Goal: Information Seeking & Learning: Understand process/instructions

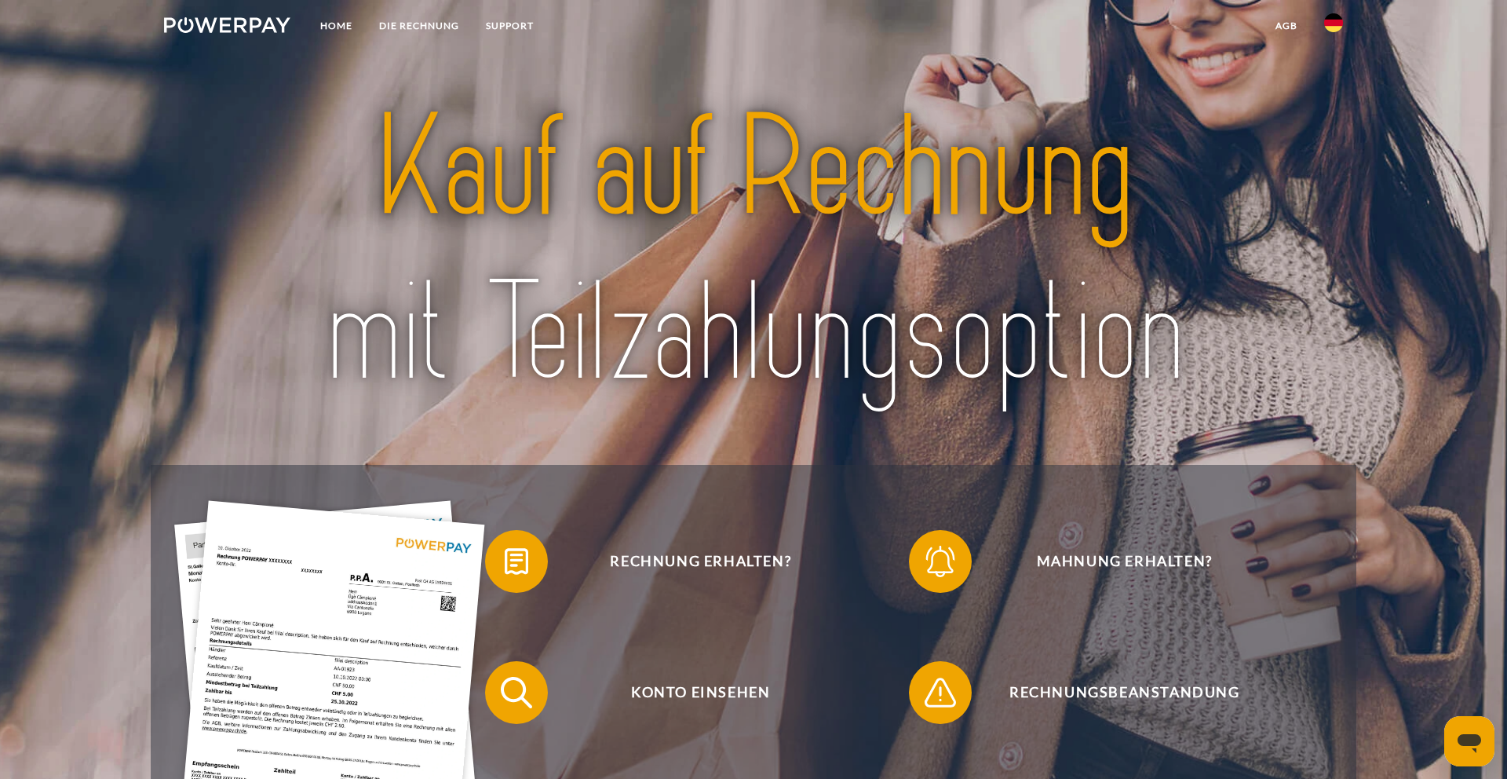
click at [1330, 21] on img at bounding box center [1333, 22] width 19 height 19
click at [1332, 143] on link at bounding box center [1334, 156] width 46 height 40
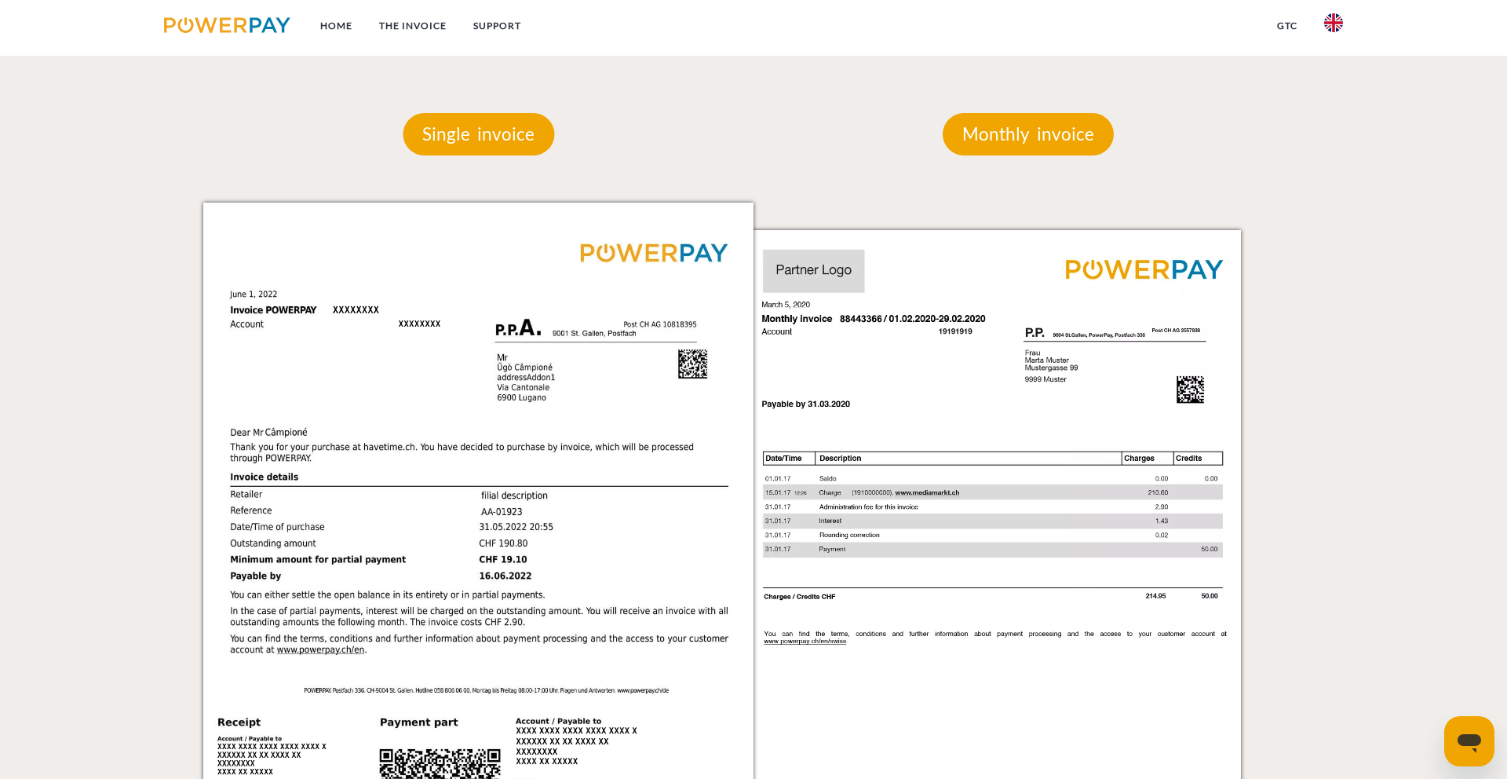
scroll to position [1357, 0]
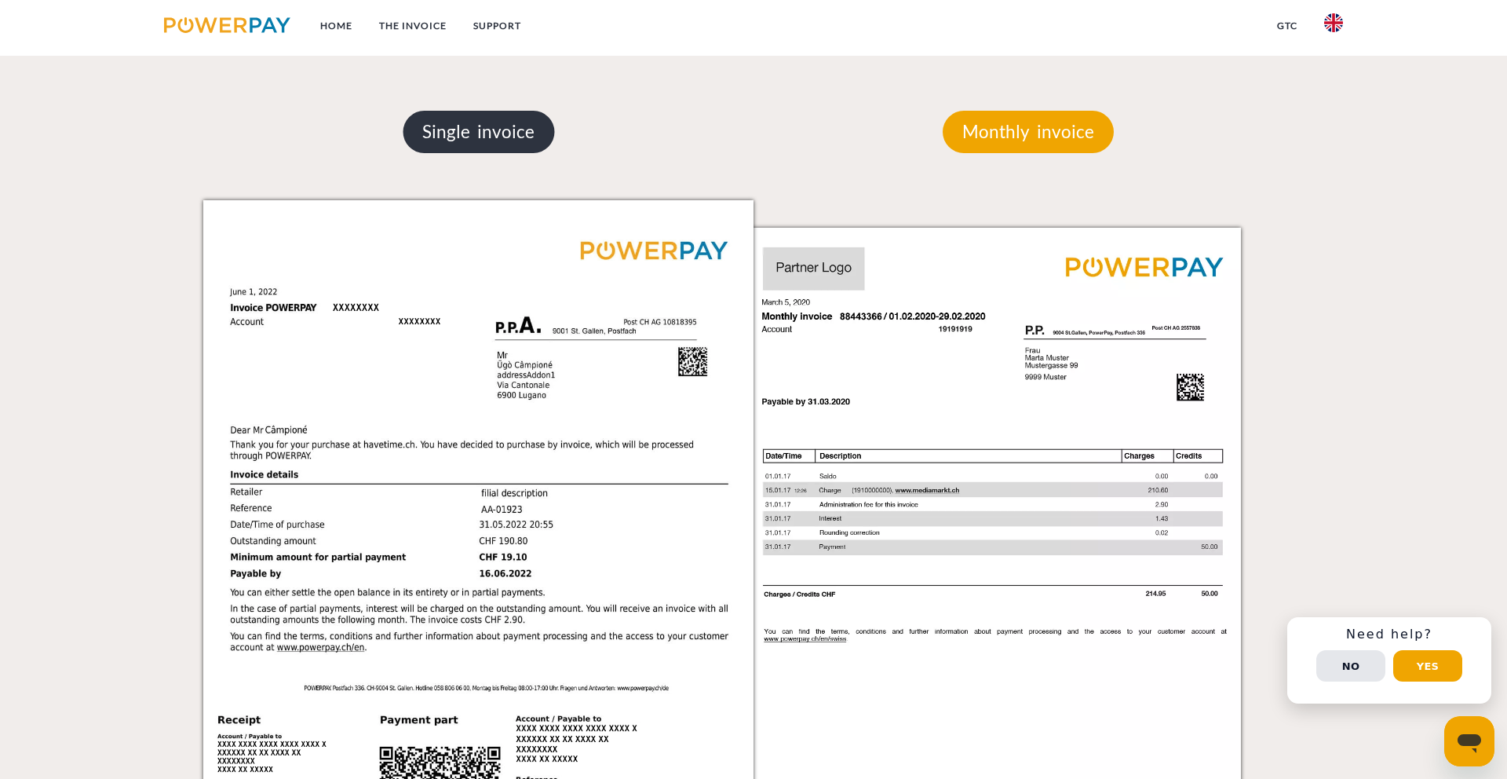
click at [486, 123] on p "Single invoice" at bounding box center [478, 132] width 151 height 42
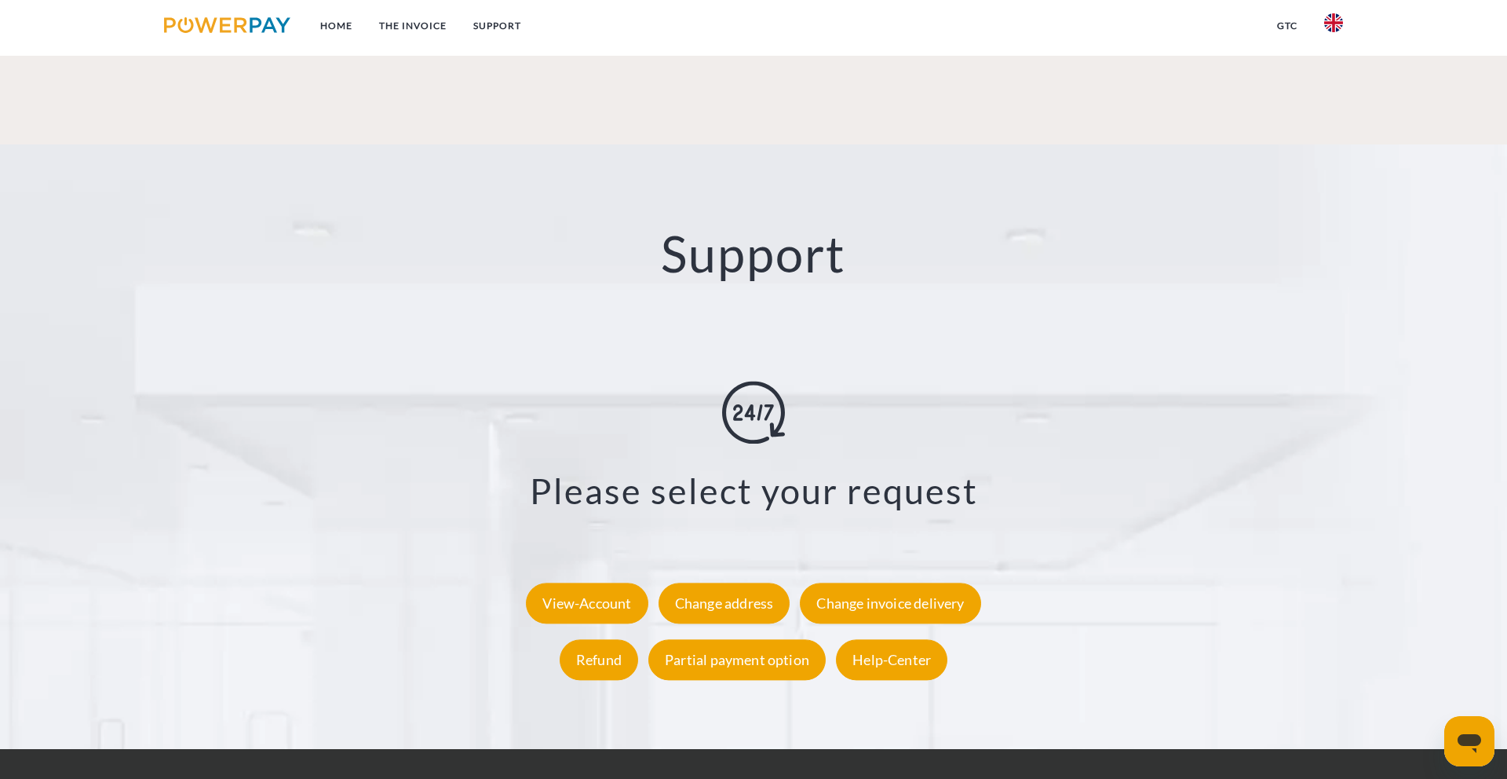
scroll to position [2785, 0]
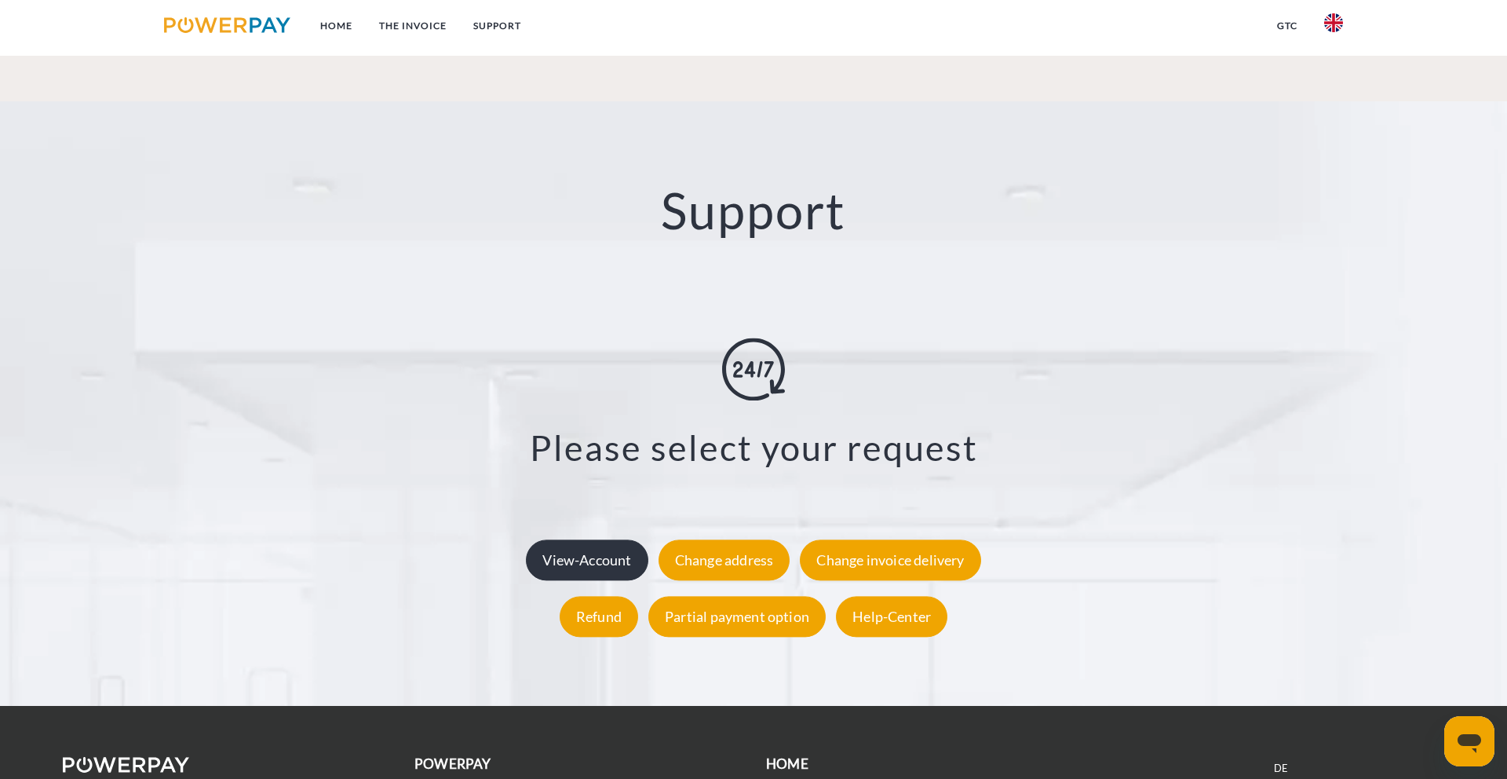
click at [593, 540] on div "View-Account" at bounding box center [587, 560] width 122 height 41
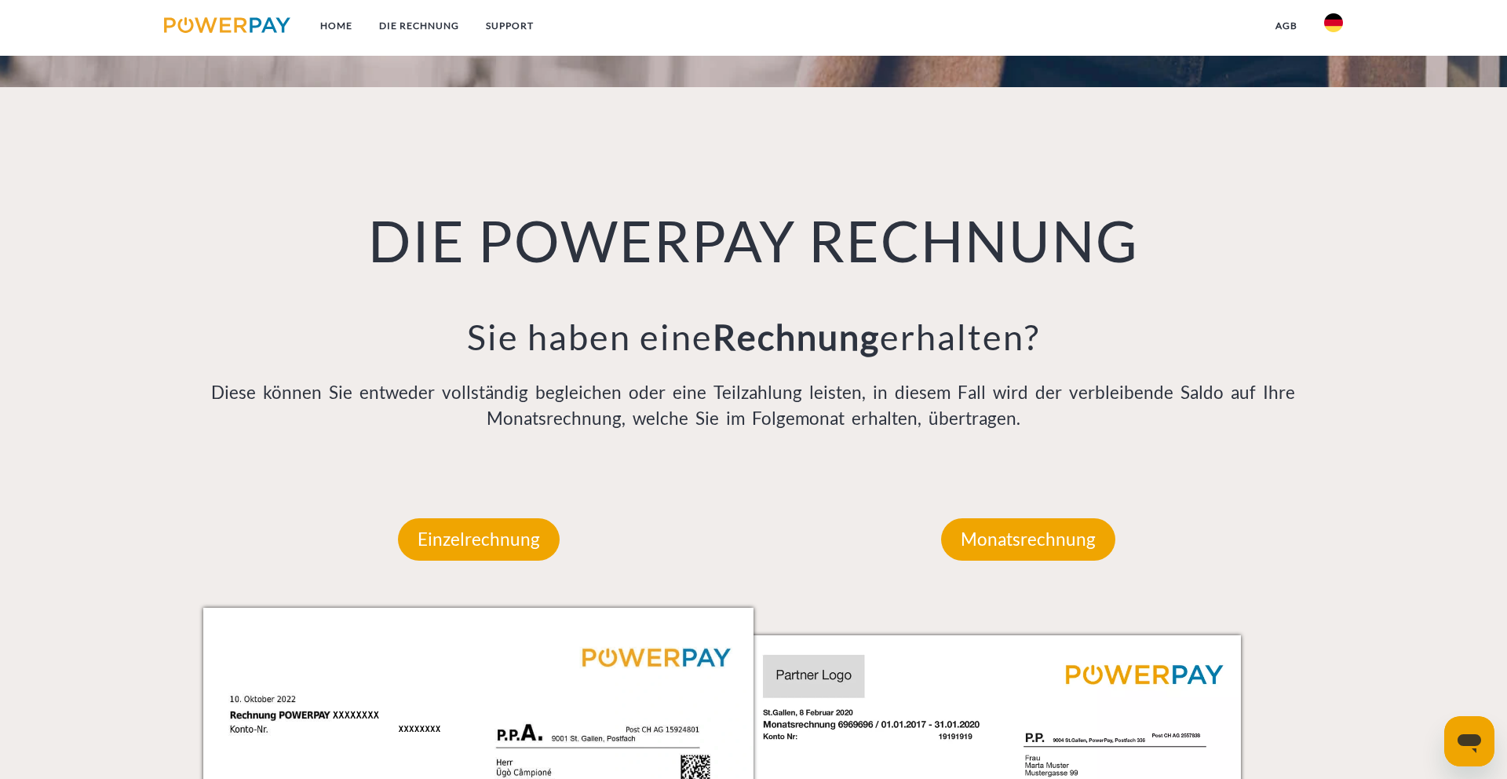
scroll to position [521, 0]
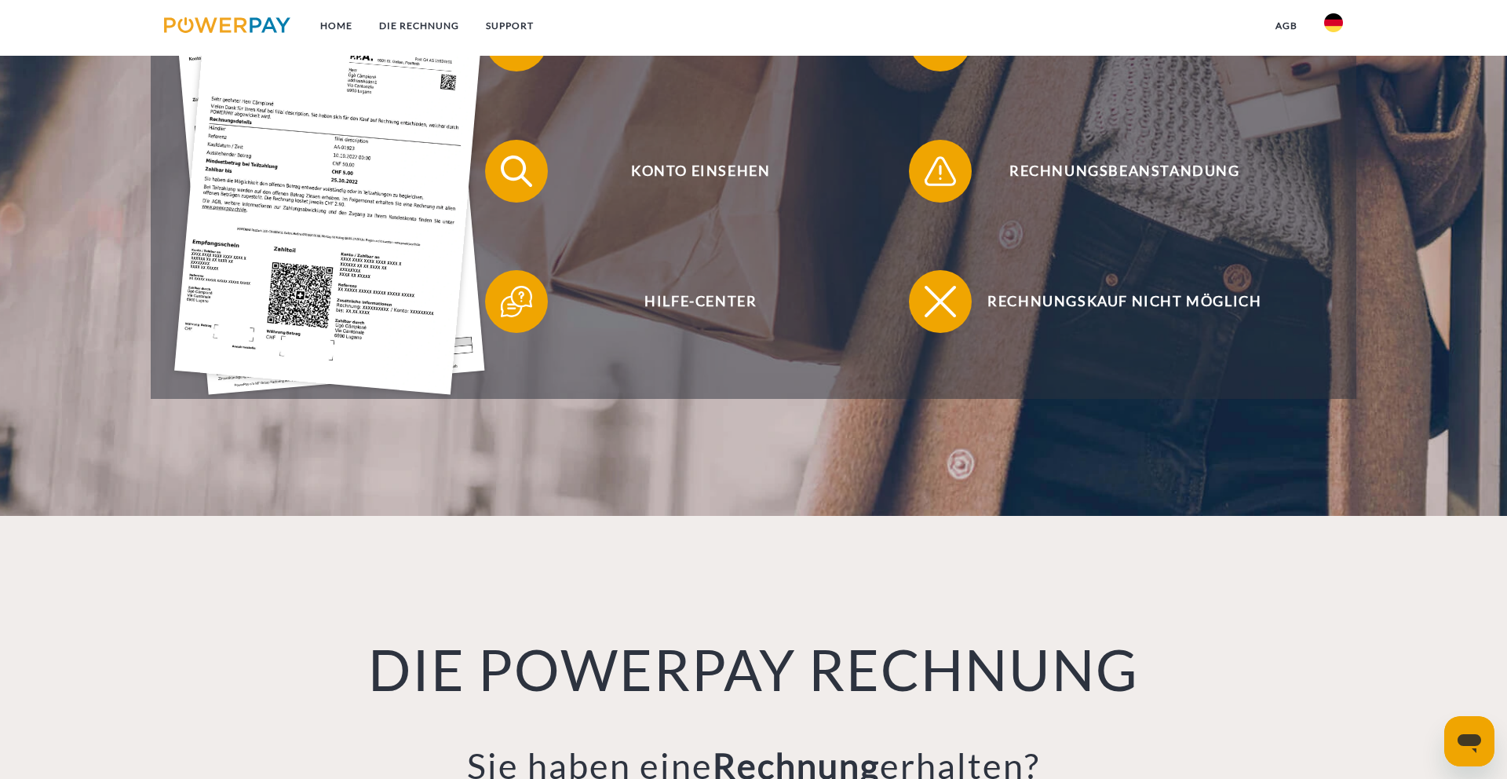
click at [1333, 24] on img at bounding box center [1333, 22] width 19 height 19
click at [1333, 152] on img at bounding box center [1333, 154] width 19 height 19
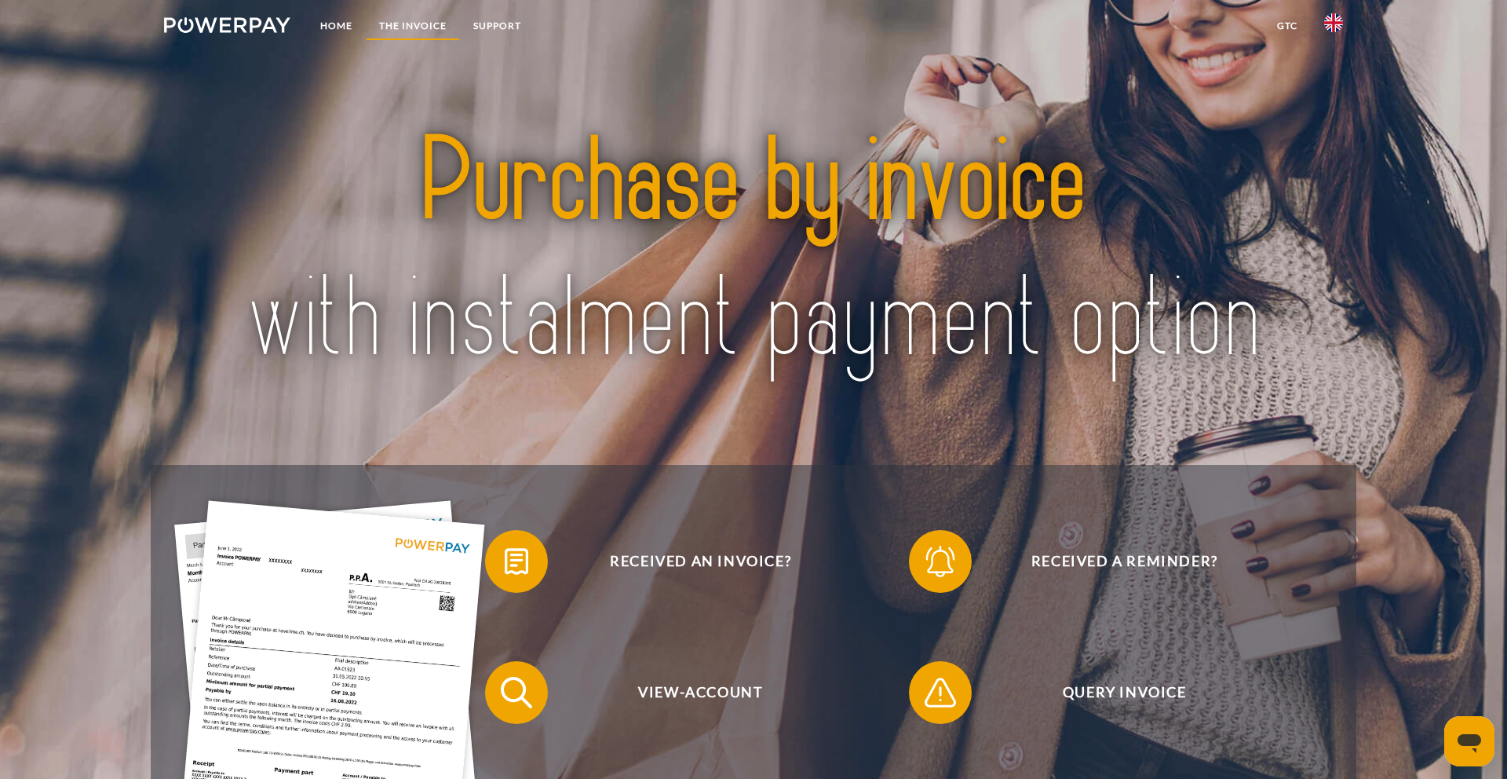
click at [400, 24] on link "THE INVOICE" at bounding box center [413, 26] width 94 height 28
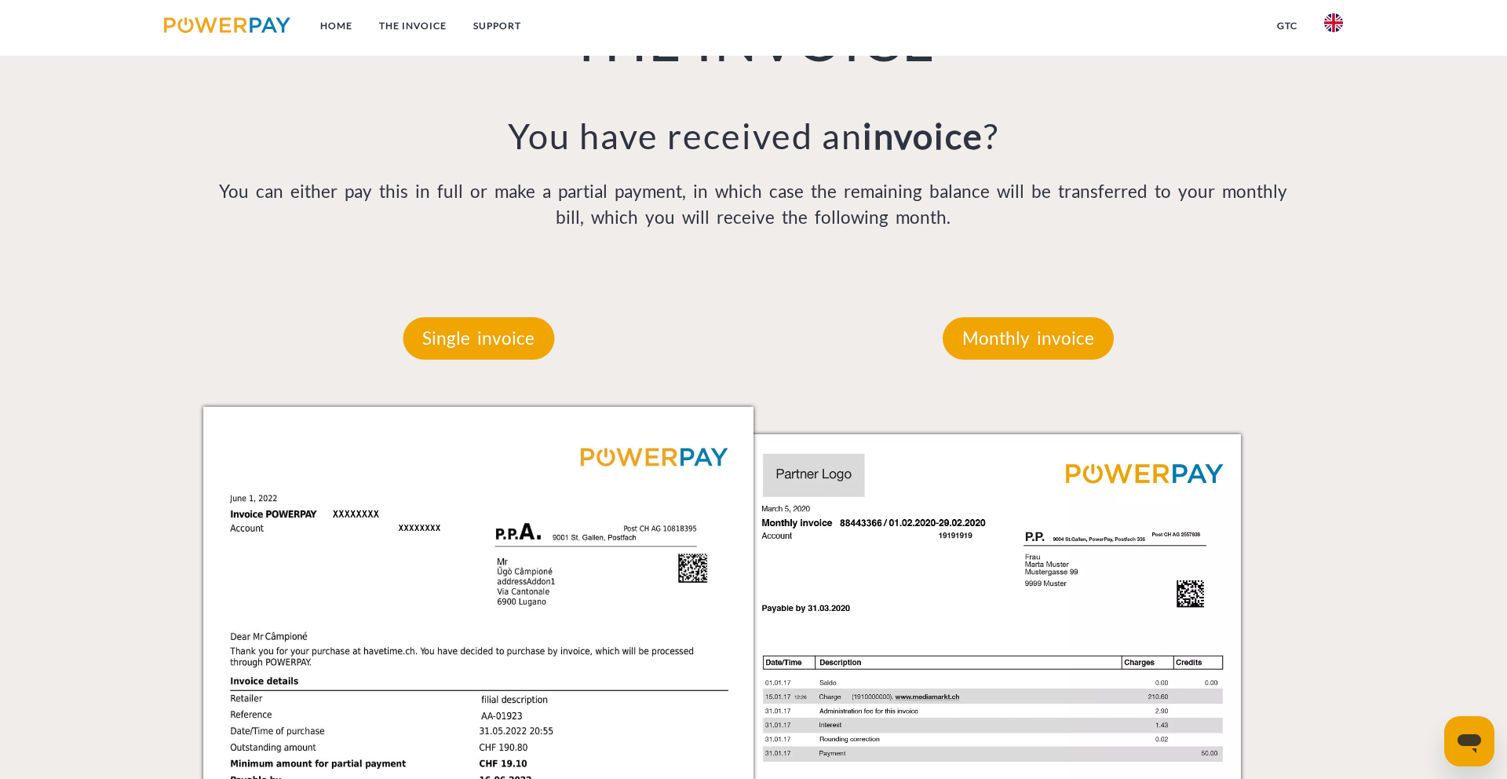
scroll to position [1166, 0]
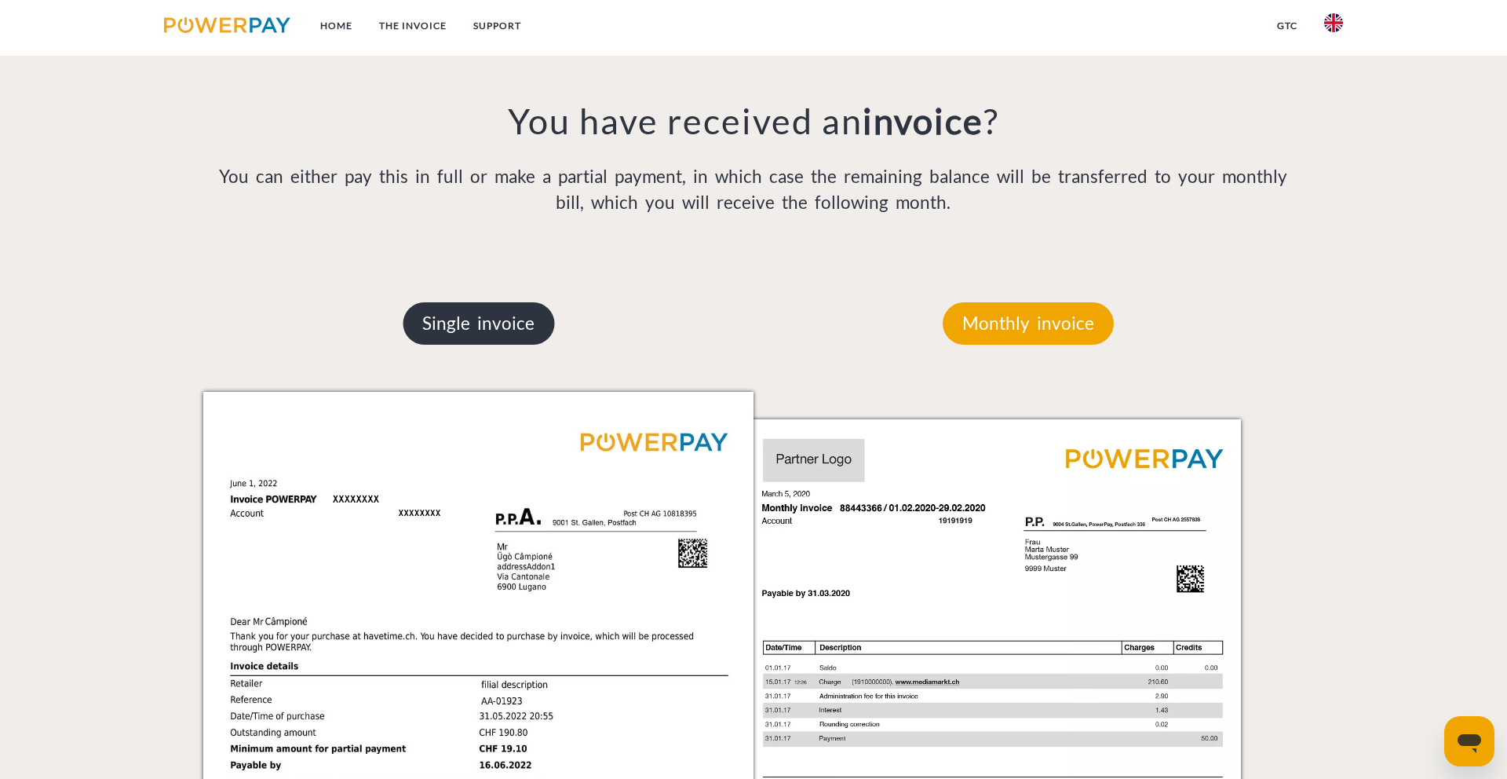
click at [490, 310] on p "Single invoice" at bounding box center [478, 323] width 151 height 42
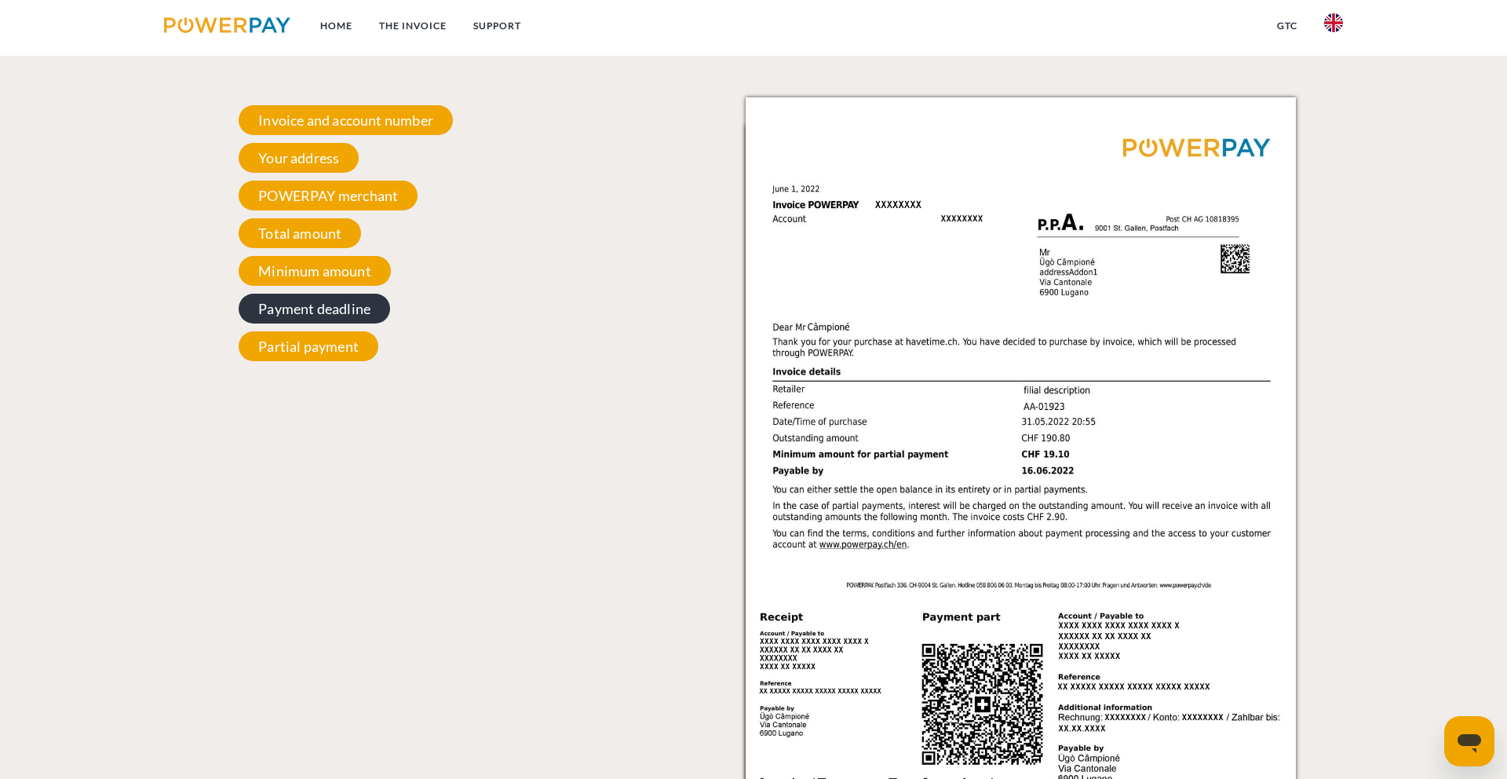
scroll to position [1452, 0]
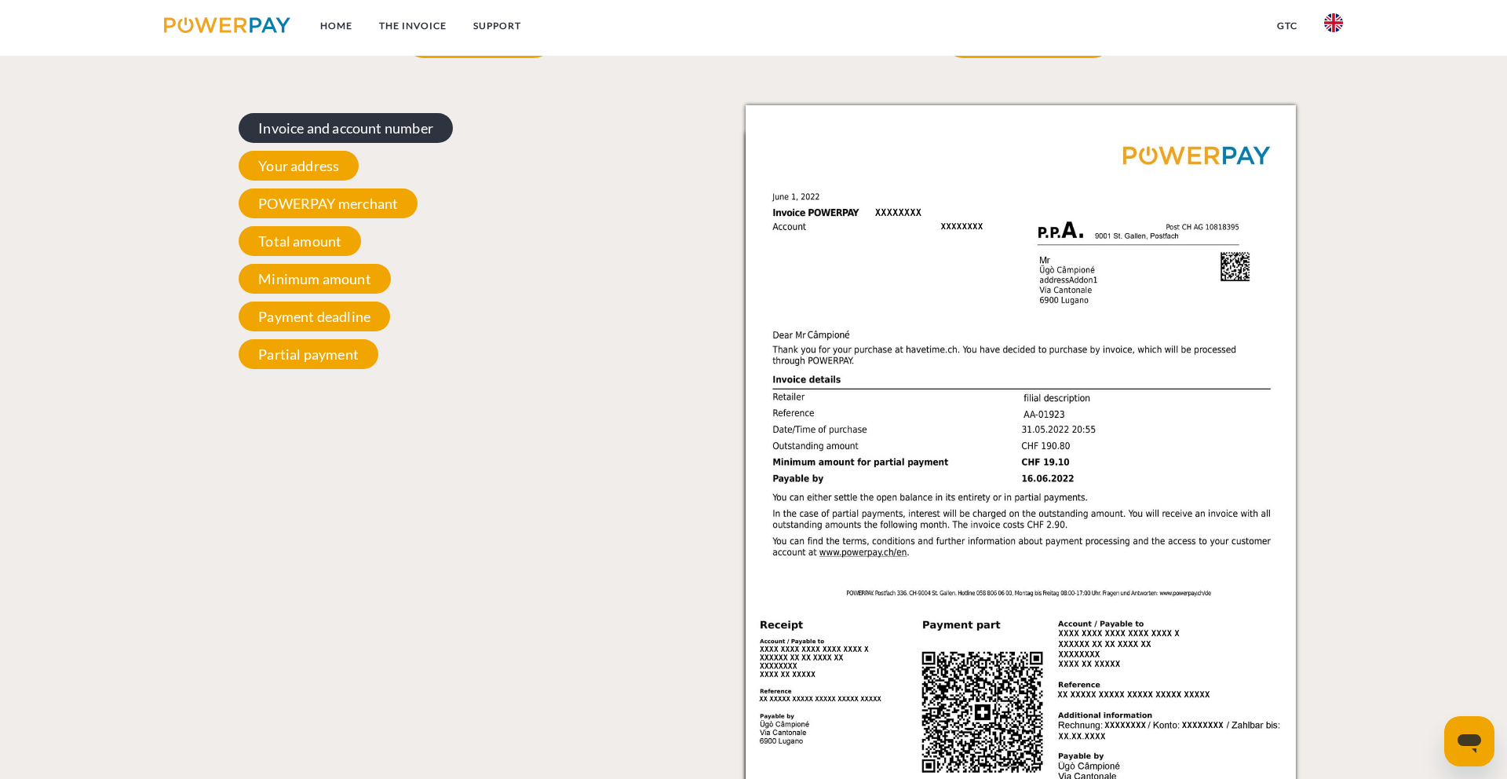
click at [342, 134] on span "Invoice and account number" at bounding box center [346, 128] width 214 height 30
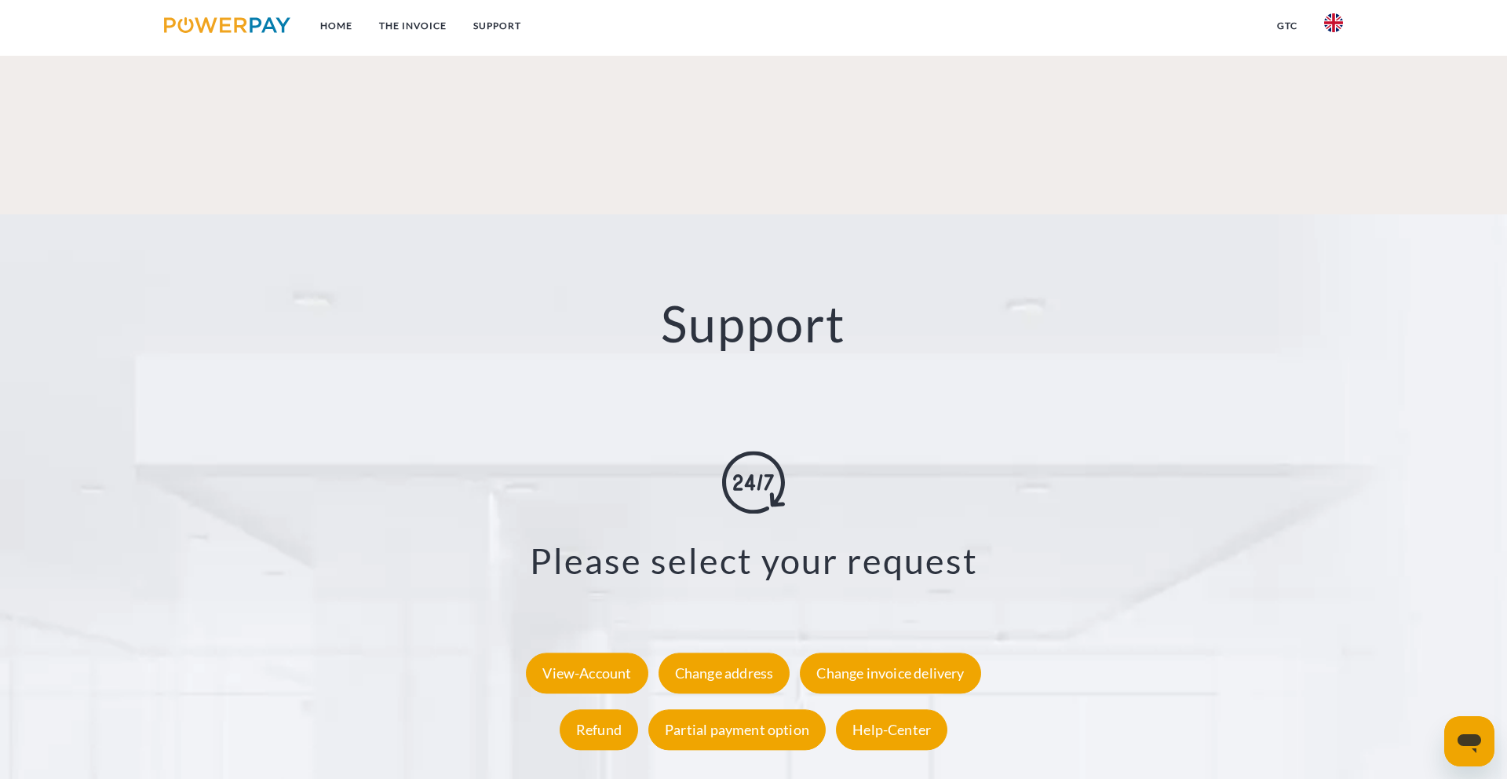
scroll to position [2785, 0]
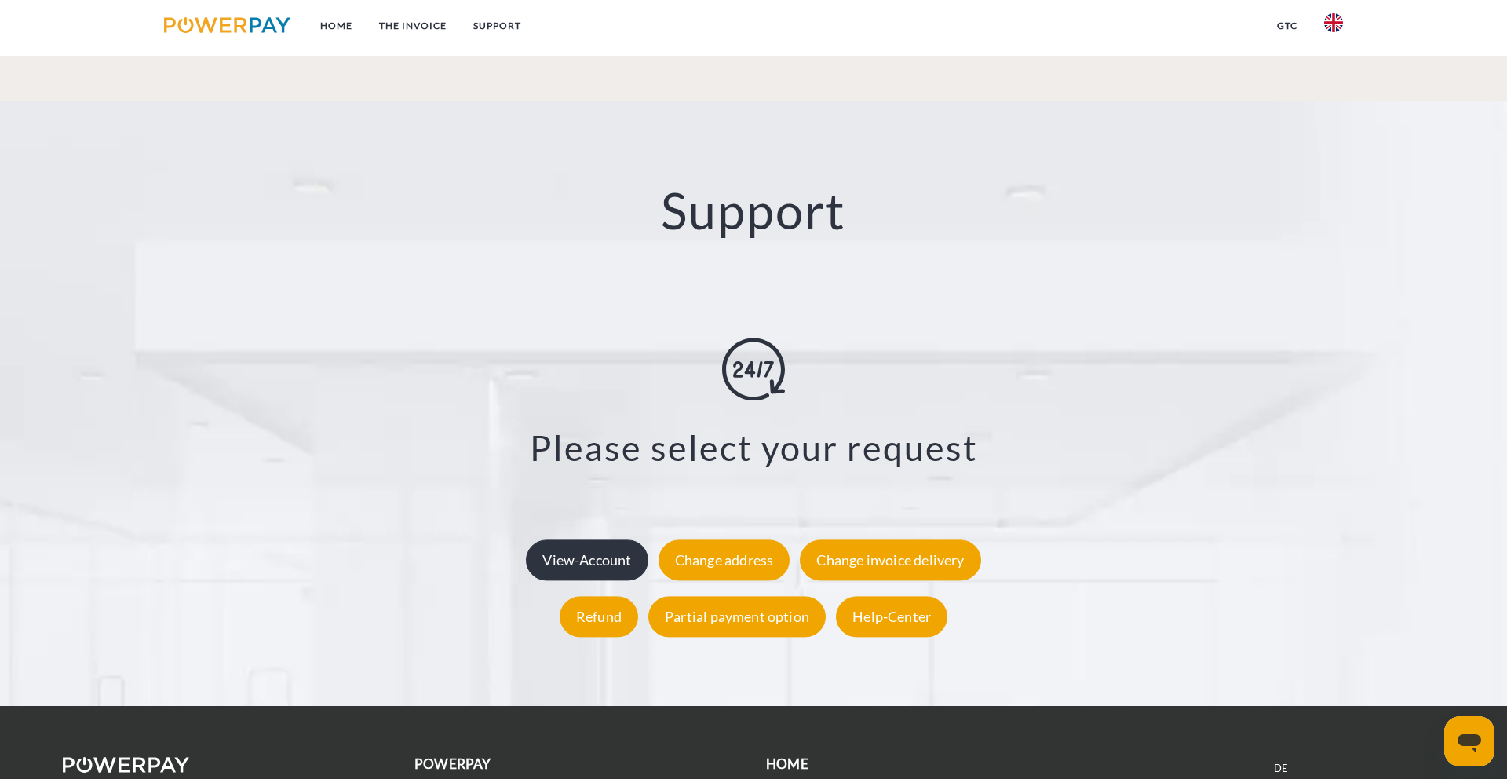
click at [604, 540] on div "View-Account" at bounding box center [587, 560] width 122 height 41
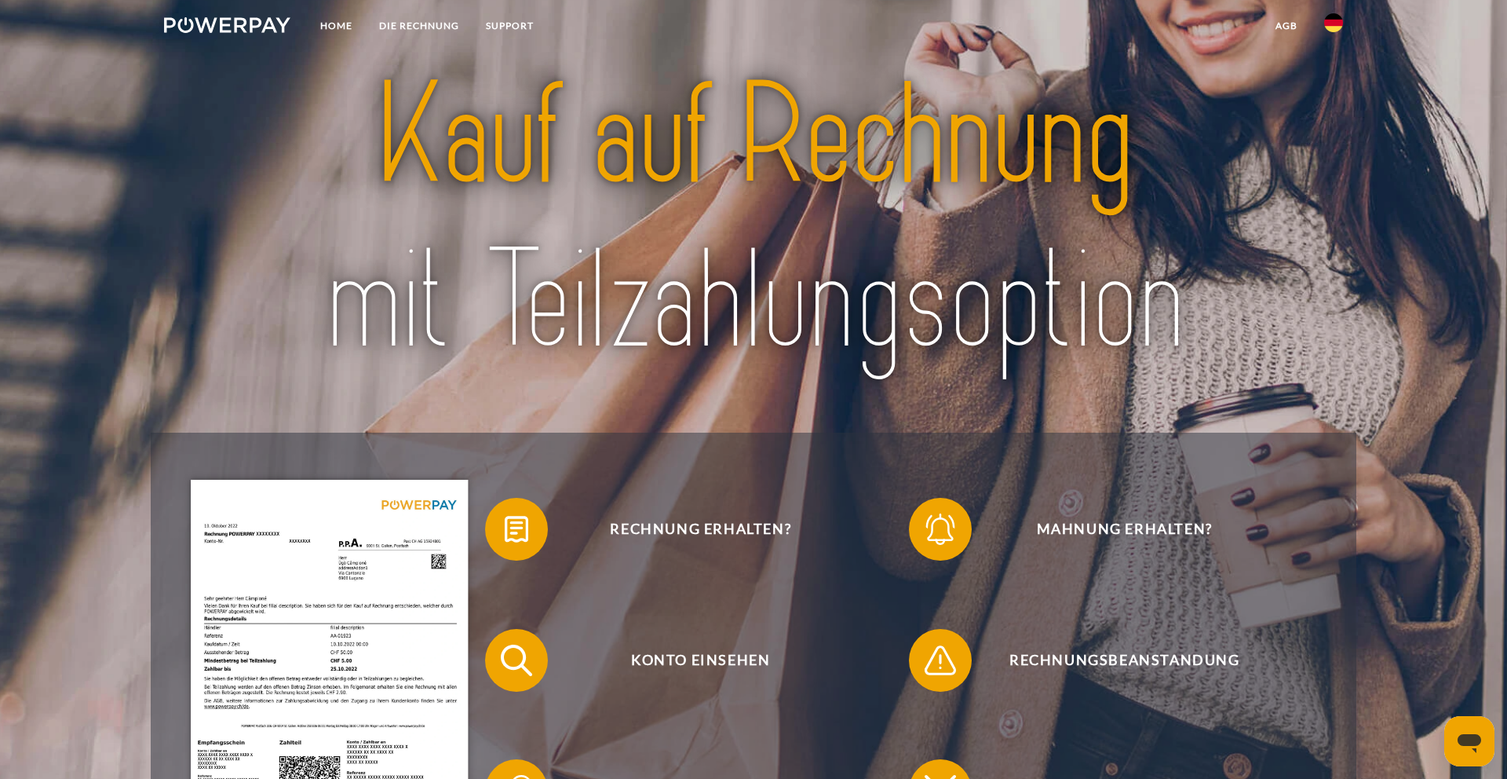
scroll to position [33, 0]
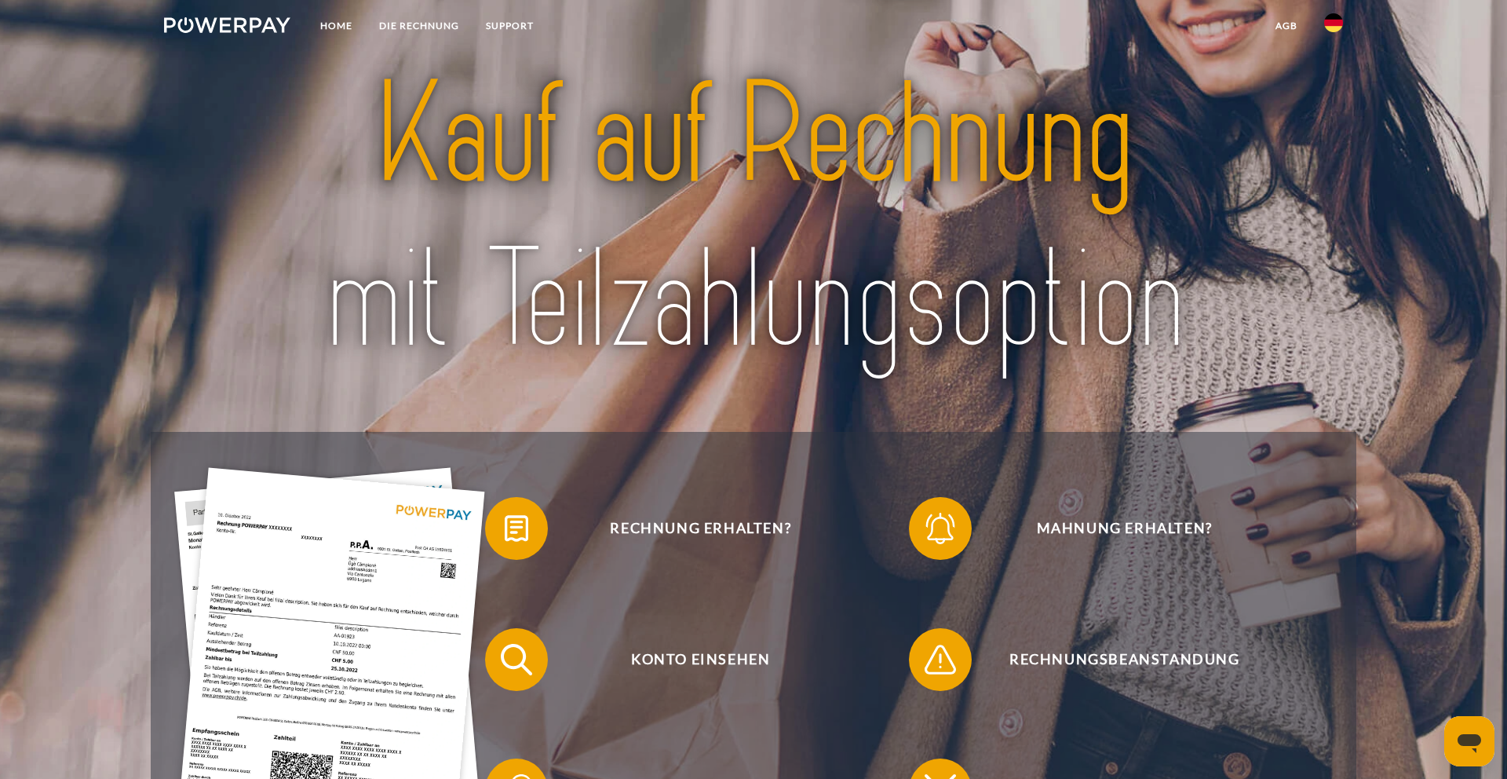
click at [1340, 27] on img at bounding box center [1333, 22] width 19 height 19
click at [1333, 155] on img at bounding box center [1333, 154] width 19 height 19
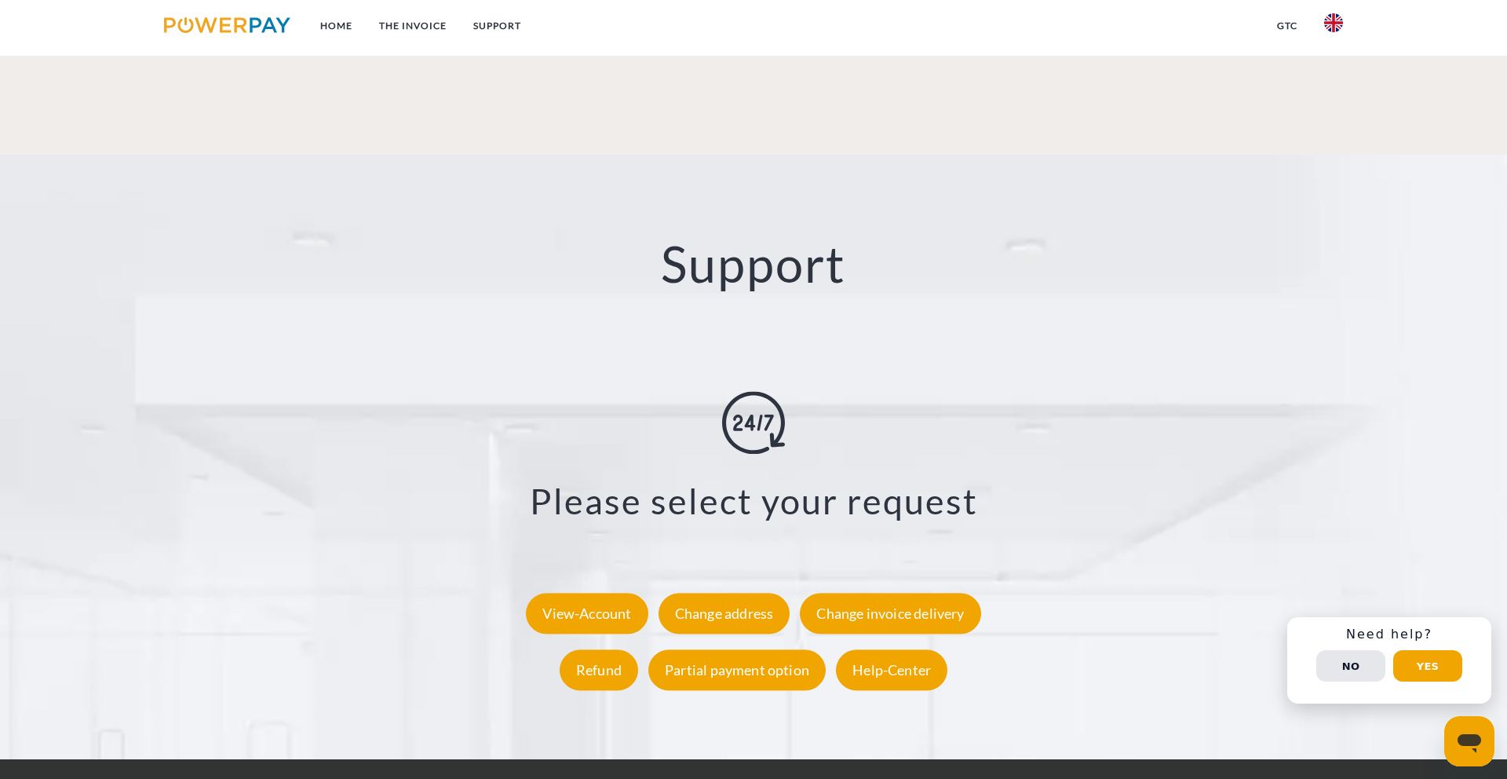
scroll to position [2750, 0]
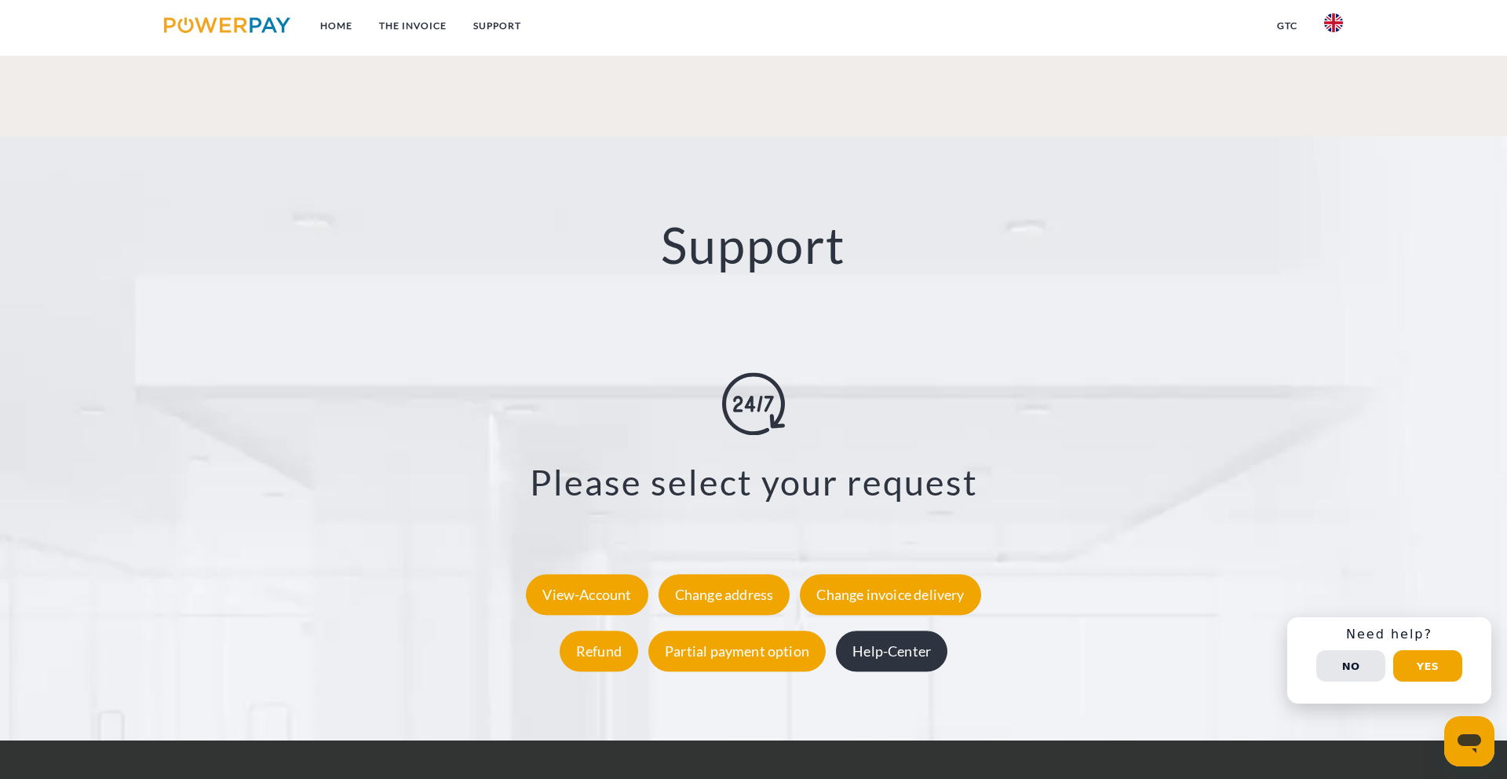
click at [897, 631] on div "Help-Center" at bounding box center [891, 651] width 111 height 41
